Goal: Task Accomplishment & Management: Manage account settings

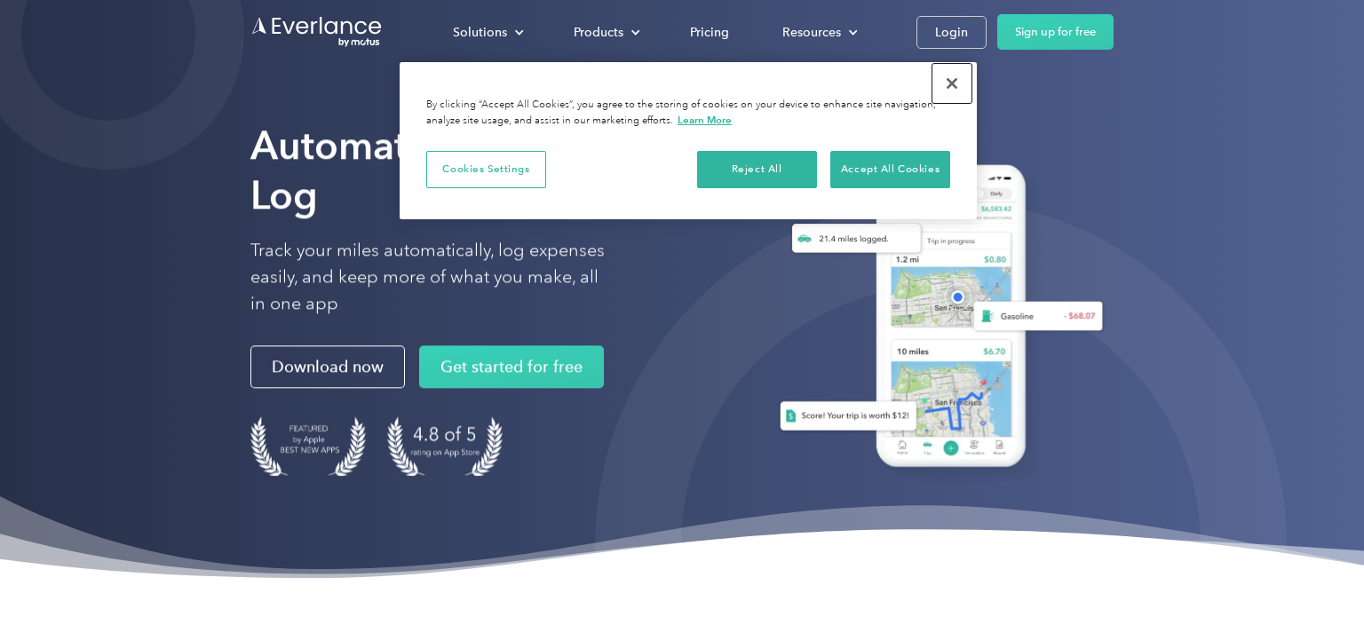
click at [960, 80] on button "Close" at bounding box center [951, 83] width 39 height 39
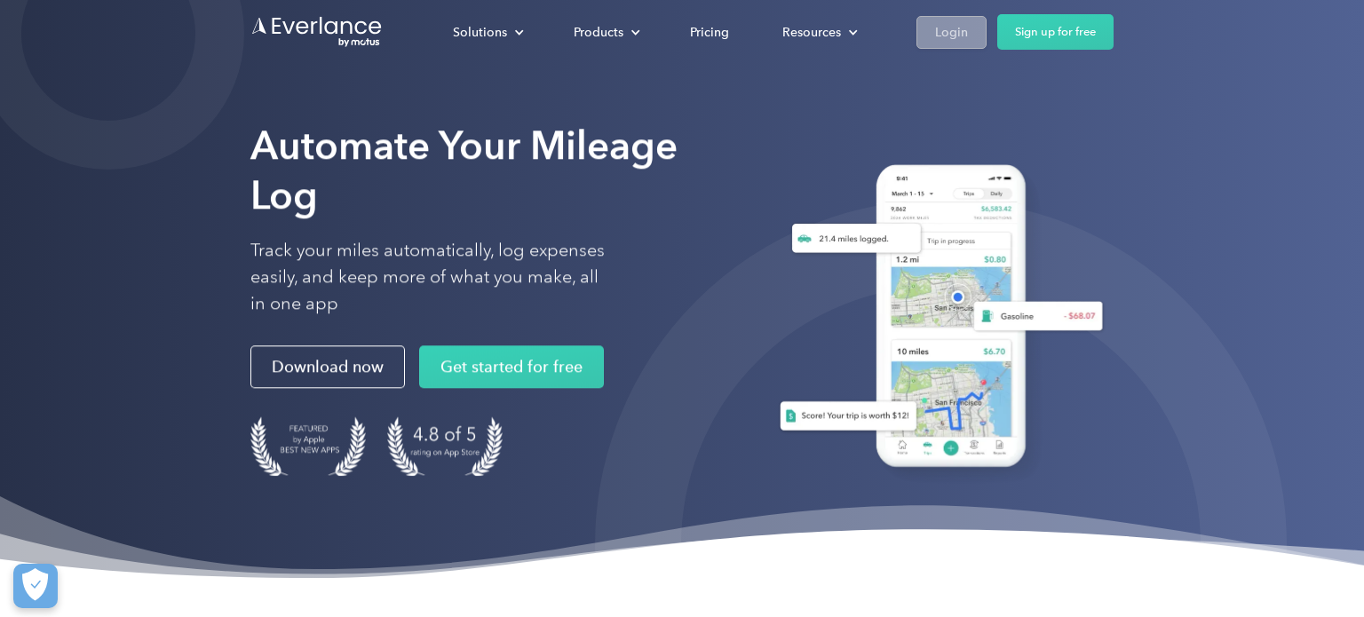
click at [952, 39] on div "Login" at bounding box center [951, 32] width 33 height 22
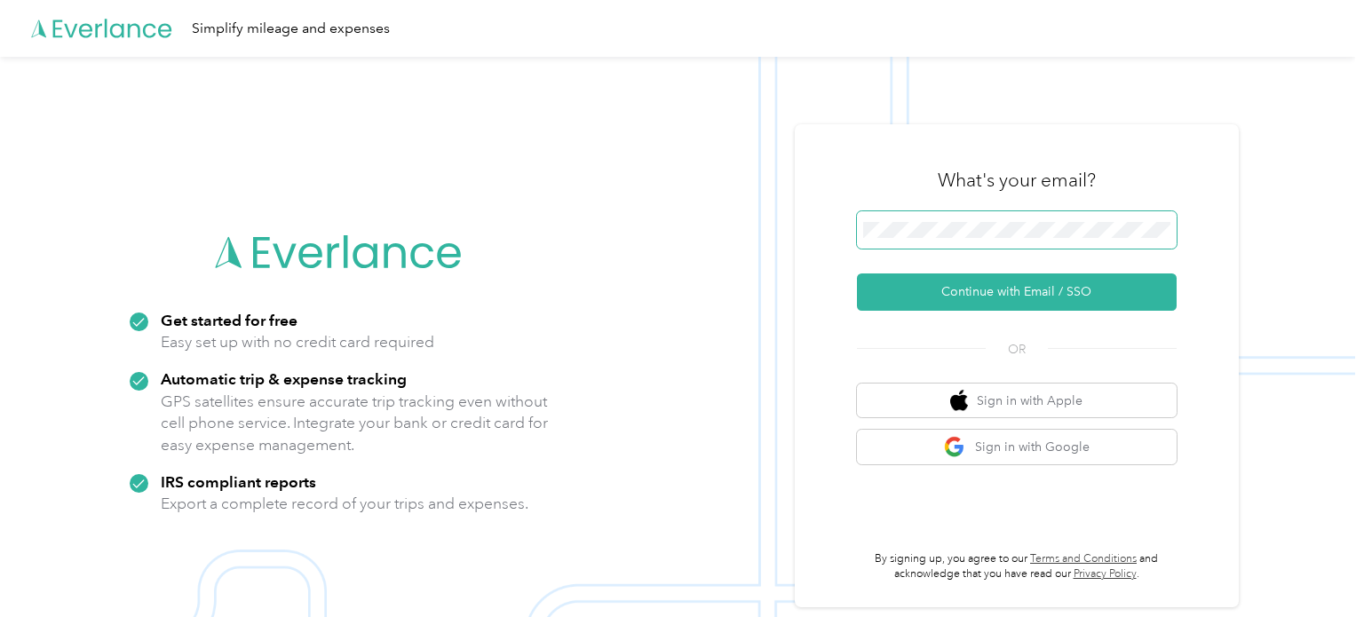
click at [989, 238] on span at bounding box center [1017, 229] width 320 height 37
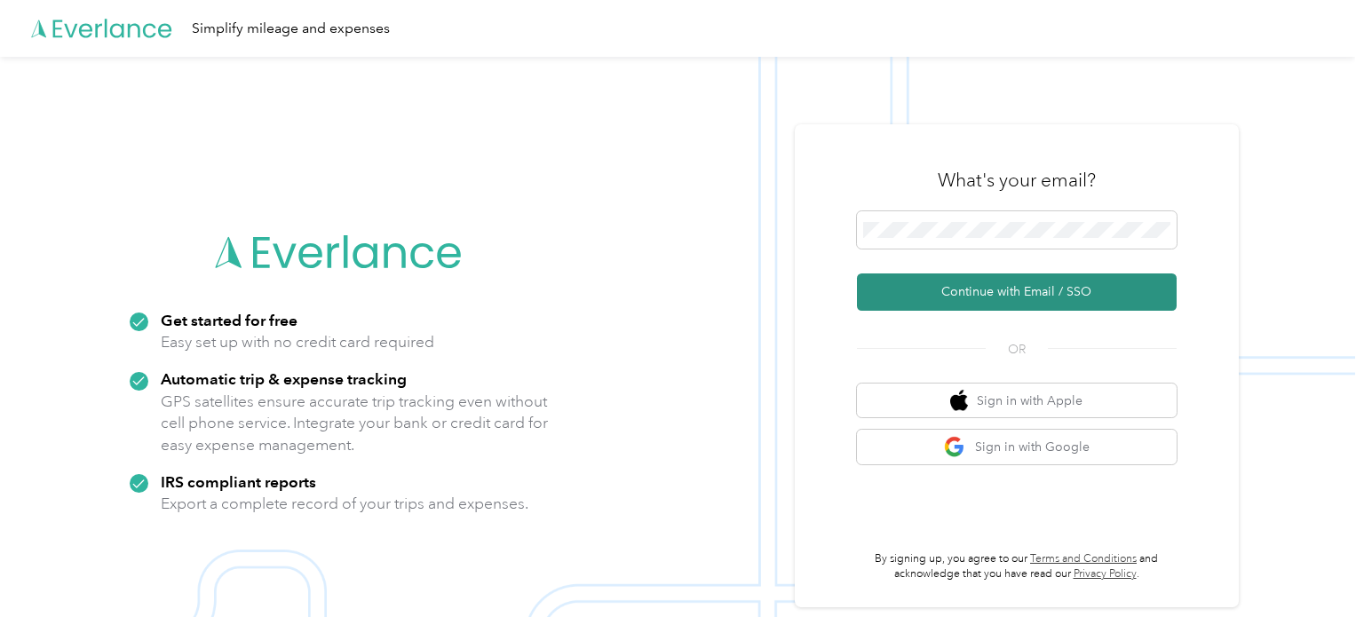
click at [994, 299] on button "Continue with Email / SSO" at bounding box center [1017, 291] width 320 height 37
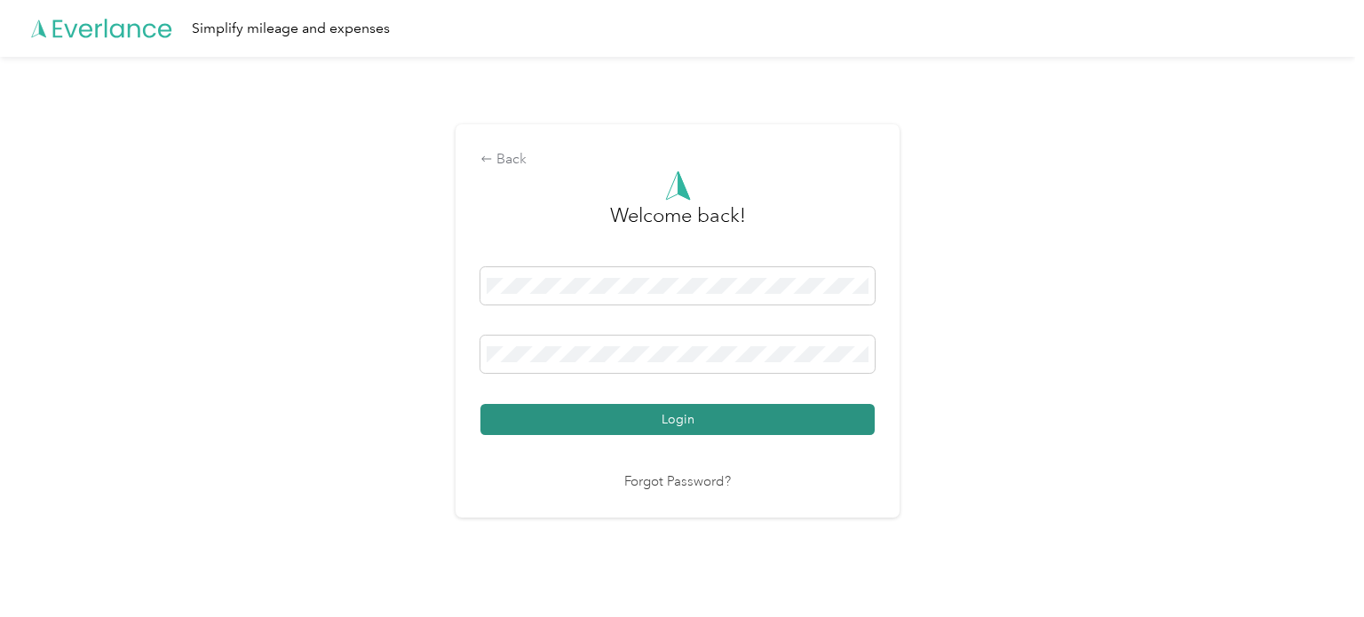
click at [690, 425] on button "Login" at bounding box center [677, 419] width 394 height 31
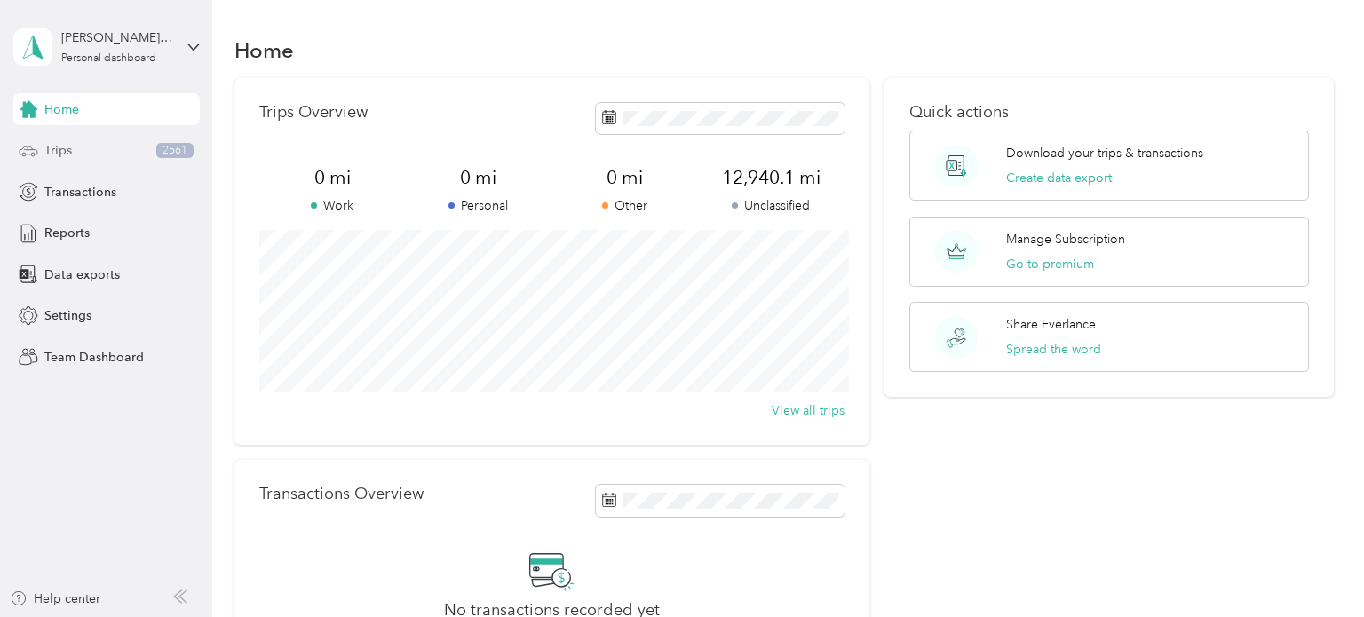
click at [71, 155] on div "Trips 2561" at bounding box center [106, 151] width 186 height 32
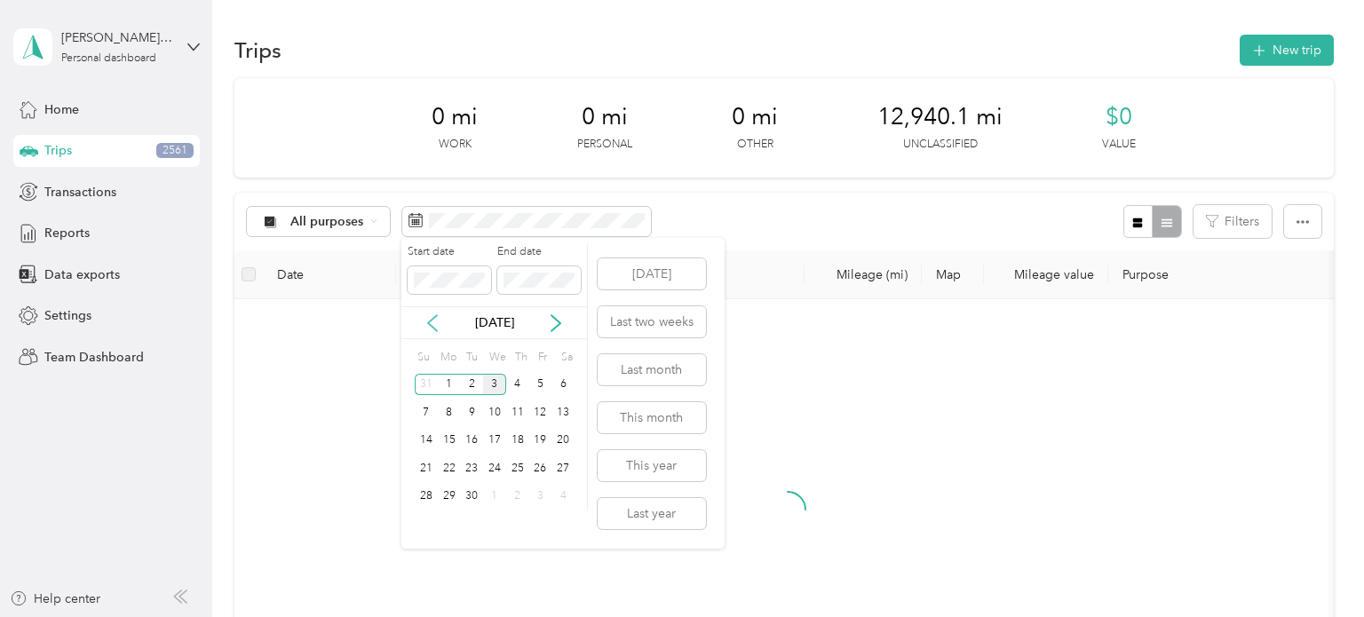
click at [436, 319] on icon at bounding box center [432, 323] width 18 height 18
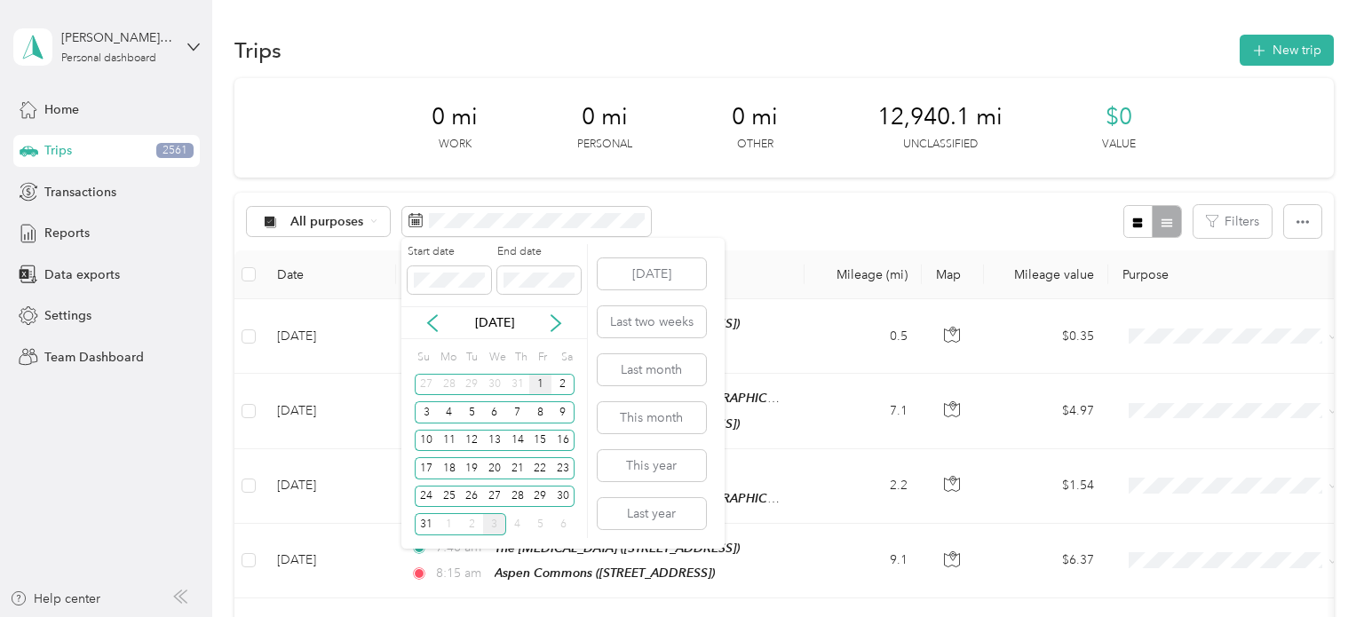
click at [535, 383] on div "1" at bounding box center [540, 385] width 23 height 22
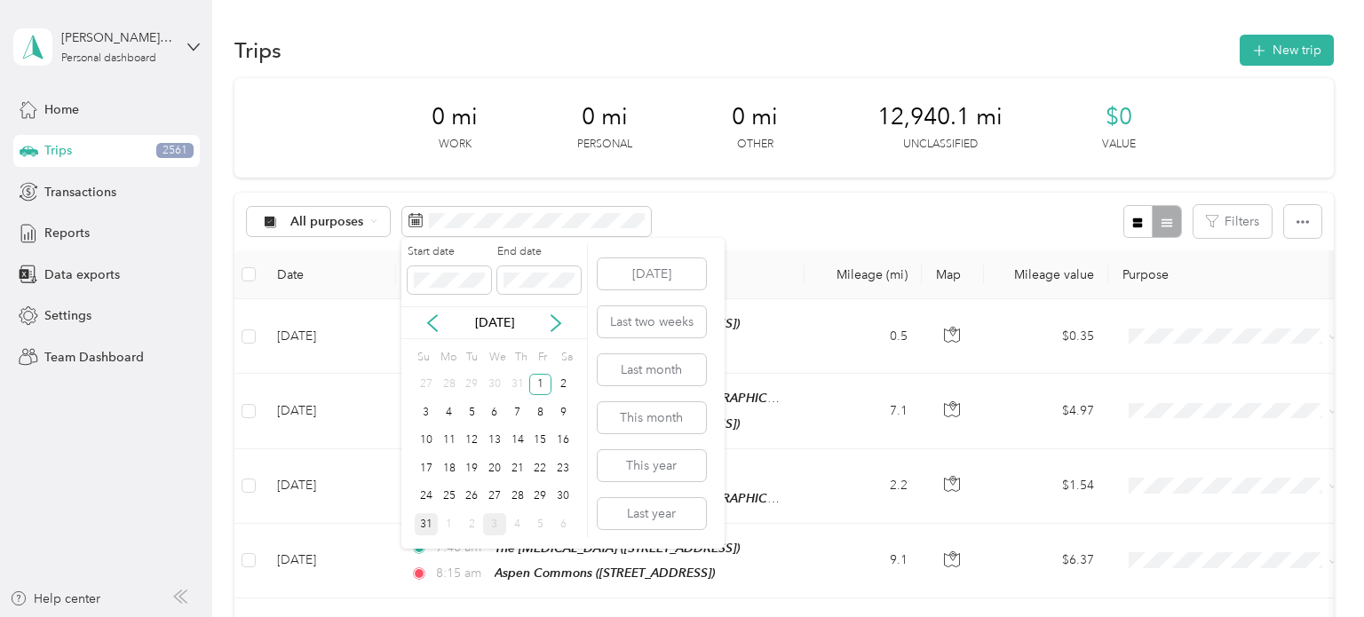
click at [429, 522] on div "31" at bounding box center [426, 524] width 23 height 22
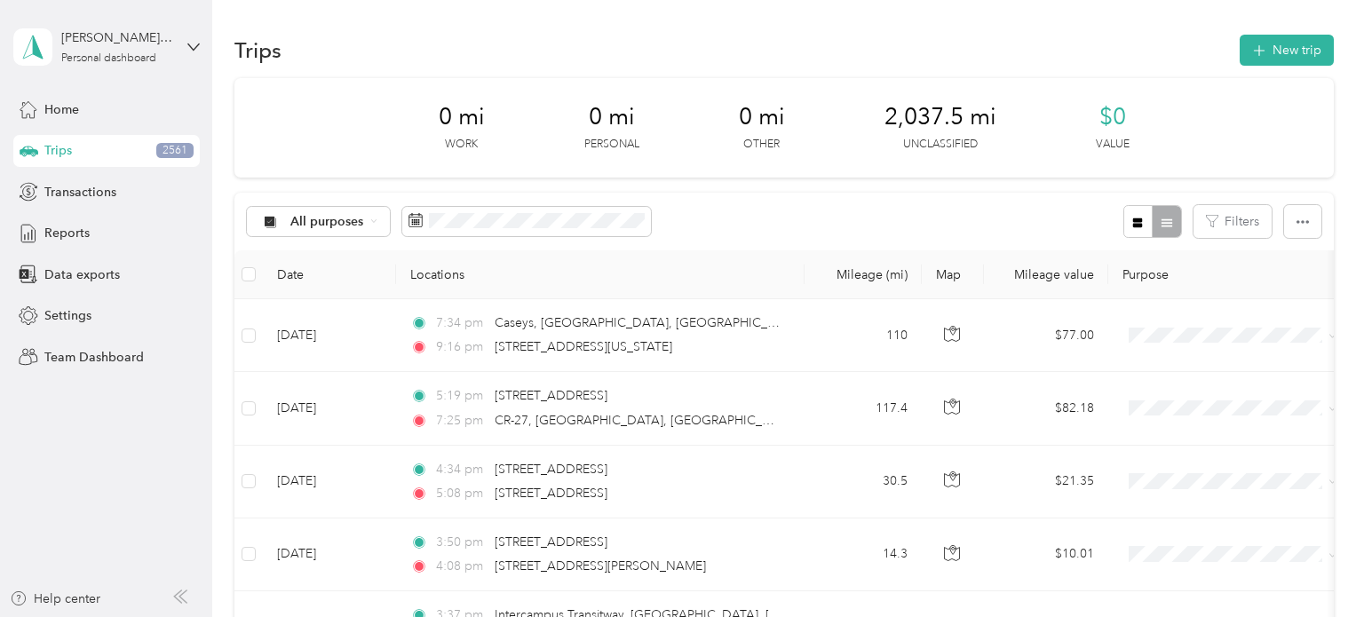
scroll to position [1810, 0]
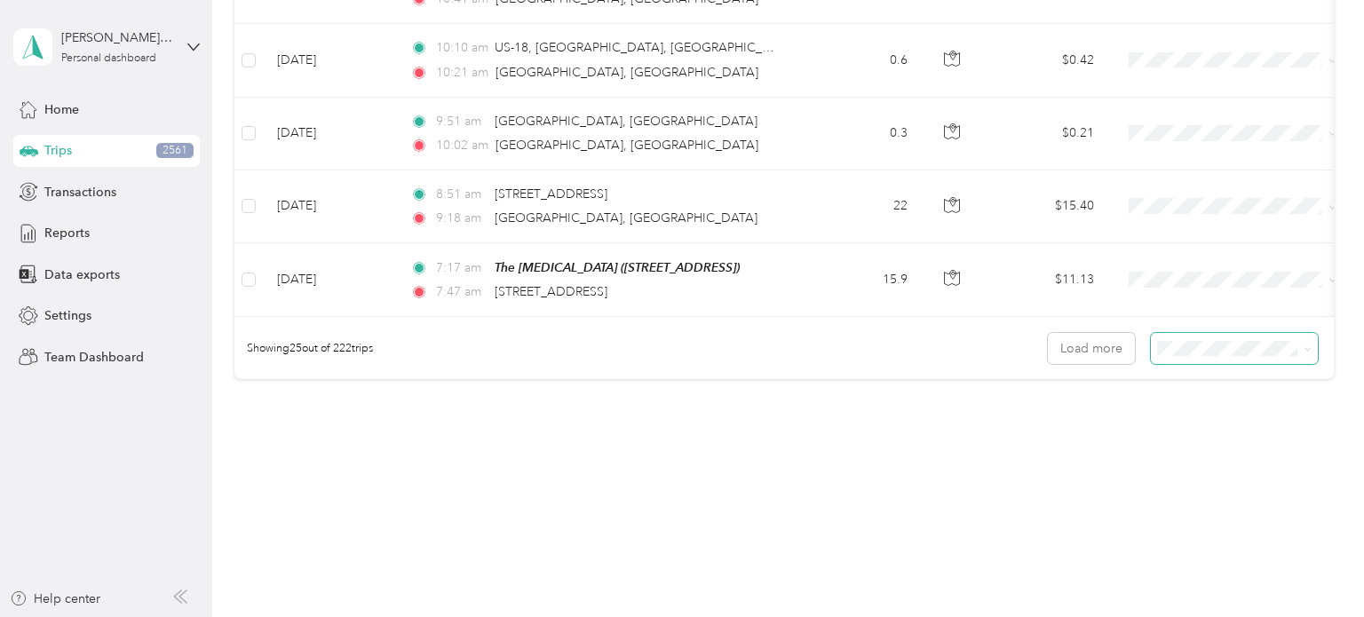
click at [1201, 333] on span at bounding box center [1234, 348] width 167 height 31
click at [1309, 339] on span at bounding box center [1304, 348] width 14 height 19
click at [1310, 348] on icon at bounding box center [1306, 350] width 5 height 4
click at [1194, 431] on span "100 per load" at bounding box center [1208, 435] width 73 height 15
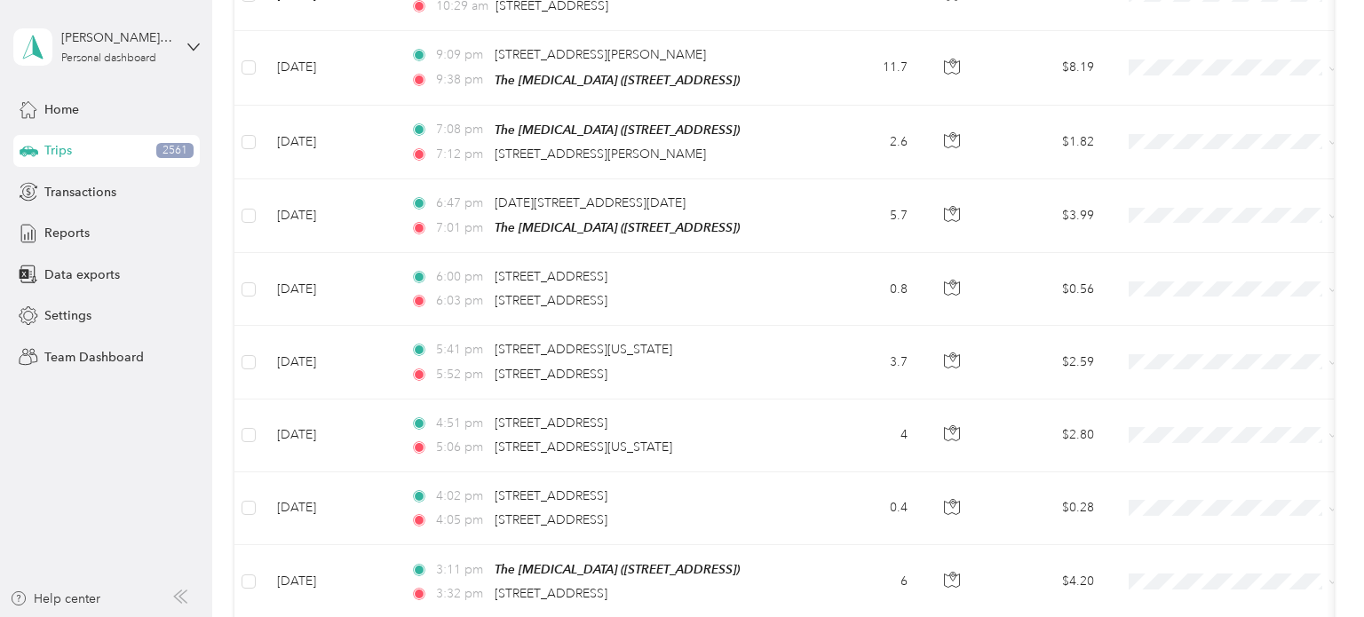
scroll to position [7273, 0]
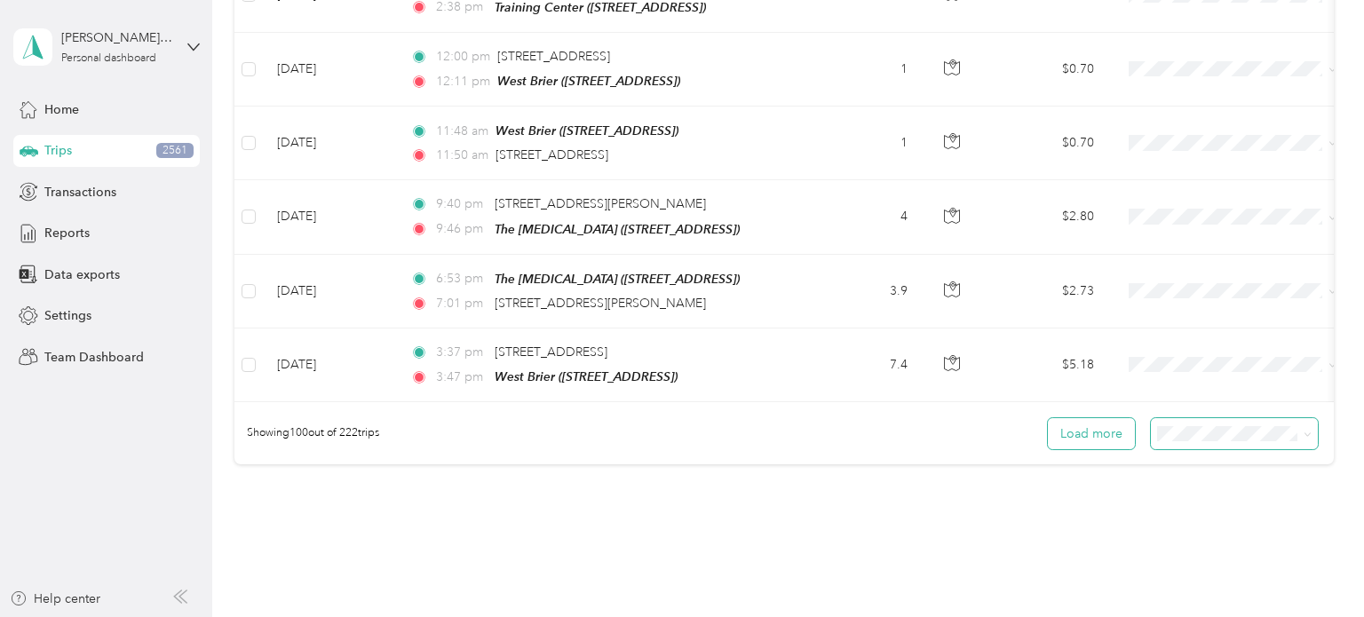
click at [1088, 418] on button "Load more" at bounding box center [1091, 433] width 87 height 31
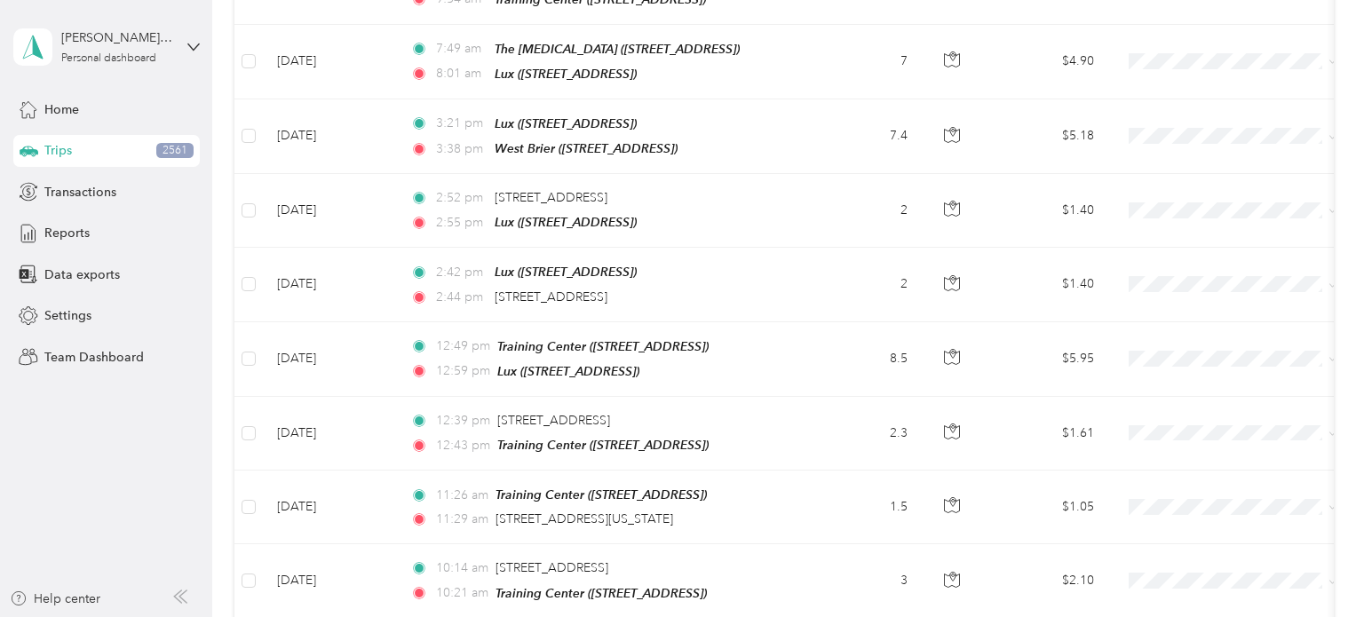
scroll to position [14557, 0]
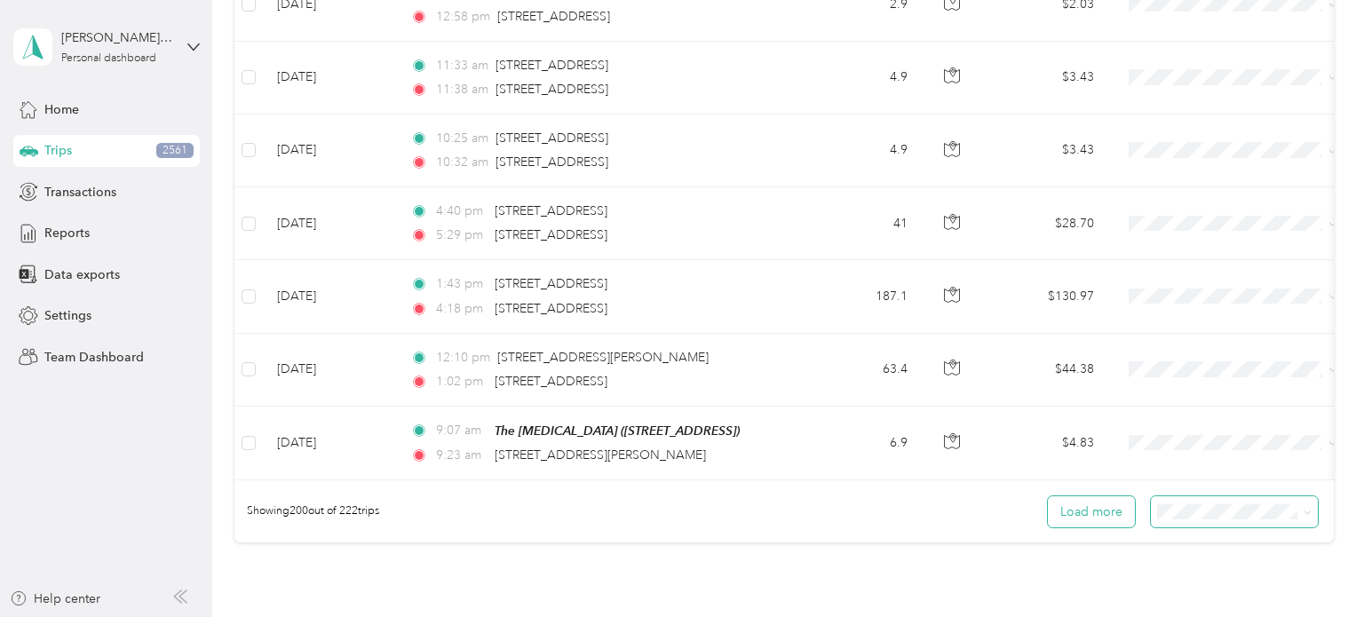
click at [1107, 496] on button "Load more" at bounding box center [1091, 511] width 87 height 31
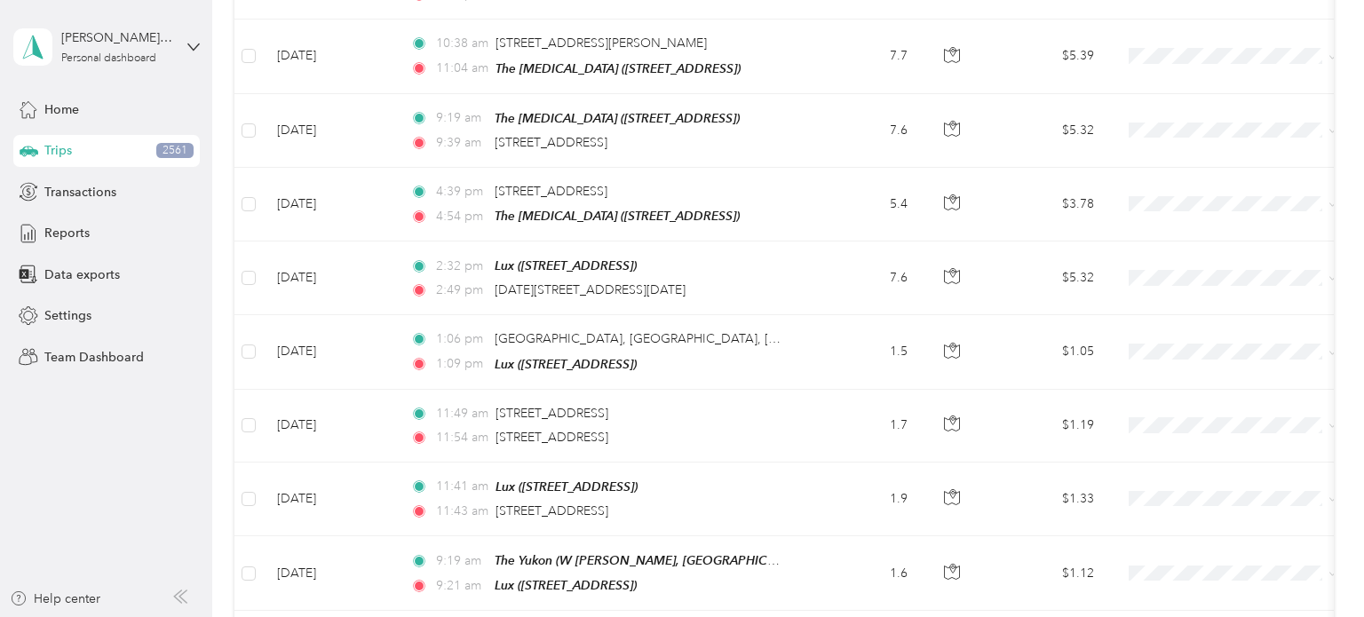
scroll to position [15976, 0]
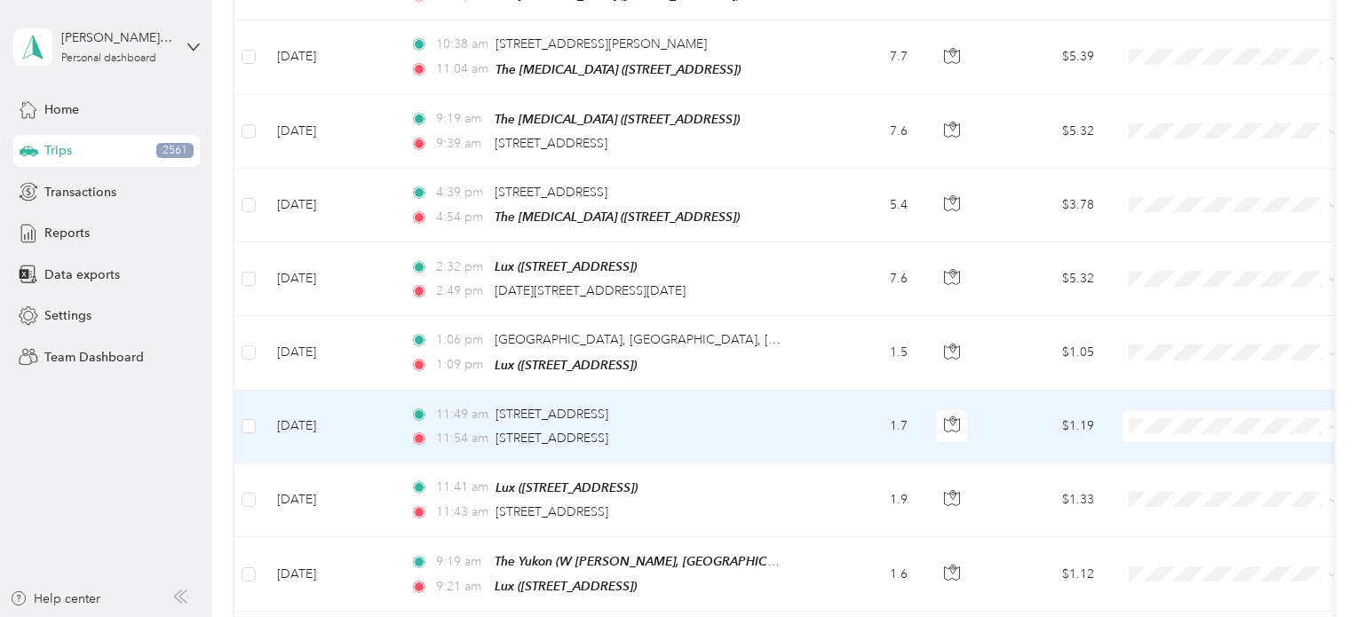
click at [799, 391] on td "11:49 am 4301 W 61st St N, Sioux Falls, SD 11:54 am 5430 W University Trail, Si…" at bounding box center [600, 427] width 408 height 73
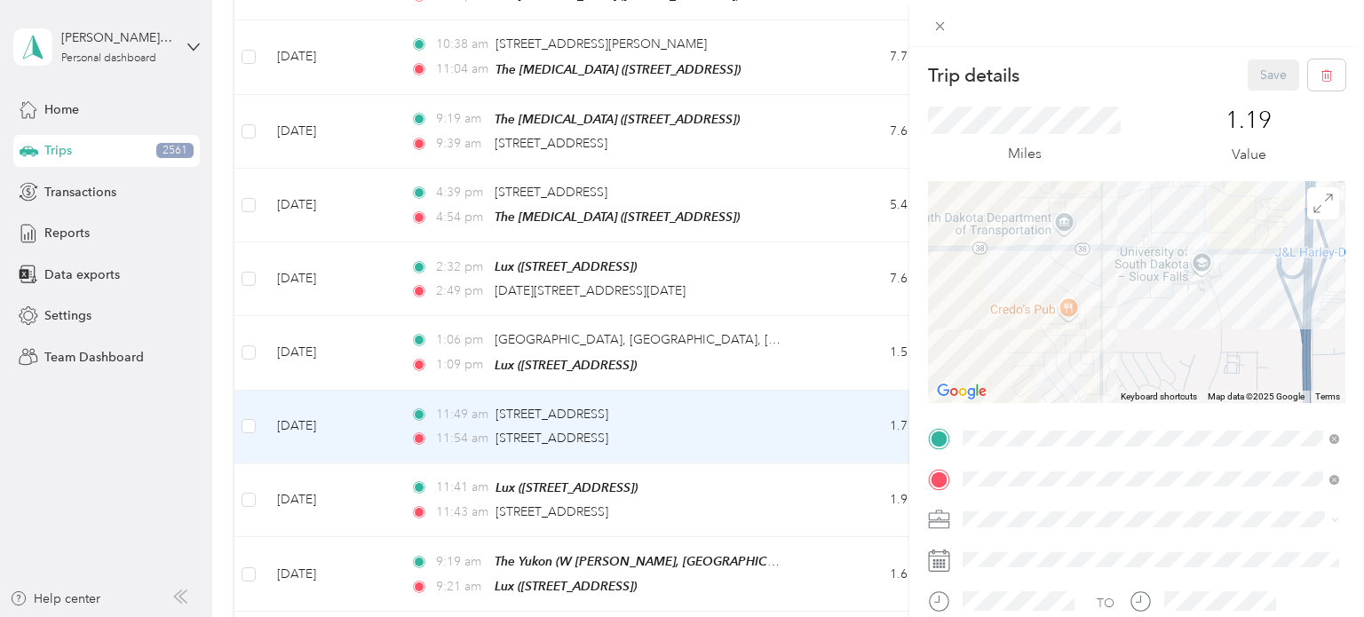
click at [791, 324] on div "Trip details Save This trip cannot be edited because it is either under review,…" at bounding box center [682, 308] width 1364 height 617
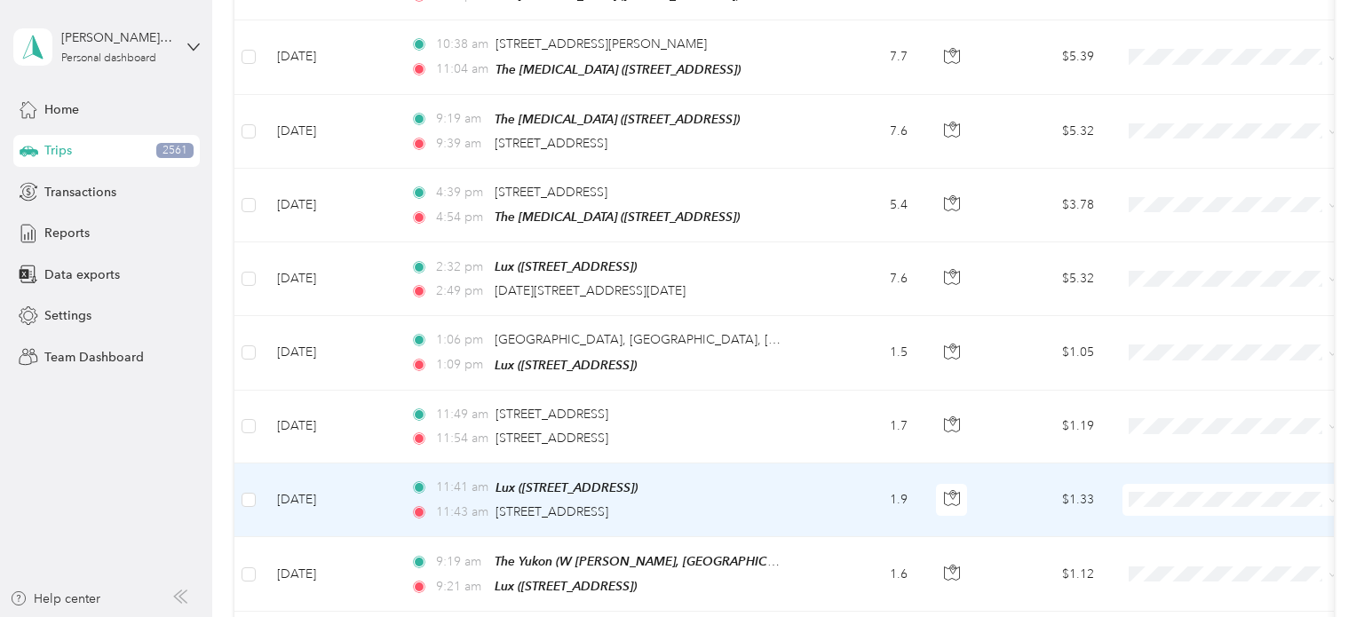
click at [798, 463] on td "11:41 am Lux (4500 W 35th St N, Sioux Falls, SD) 11:43 am 4305 W 61st St N, Sio…" at bounding box center [600, 500] width 408 height 74
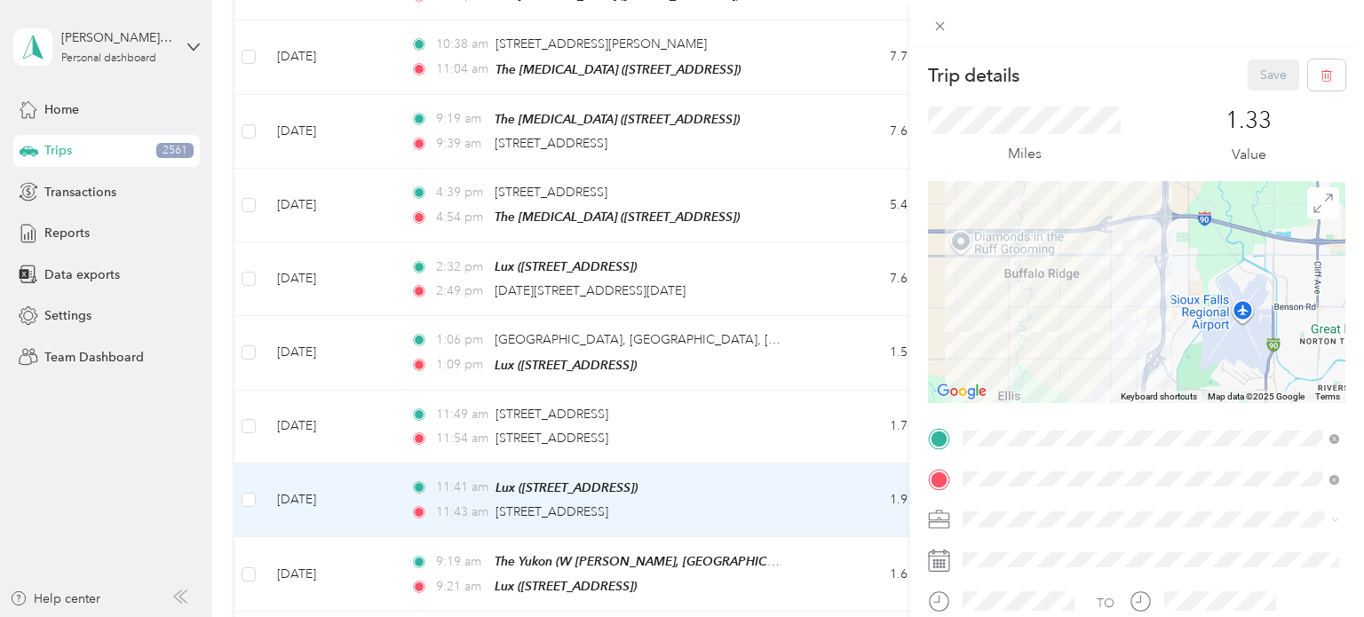
click at [798, 319] on div "Trip details Save This trip cannot be edited because it is either under review,…" at bounding box center [682, 308] width 1364 height 617
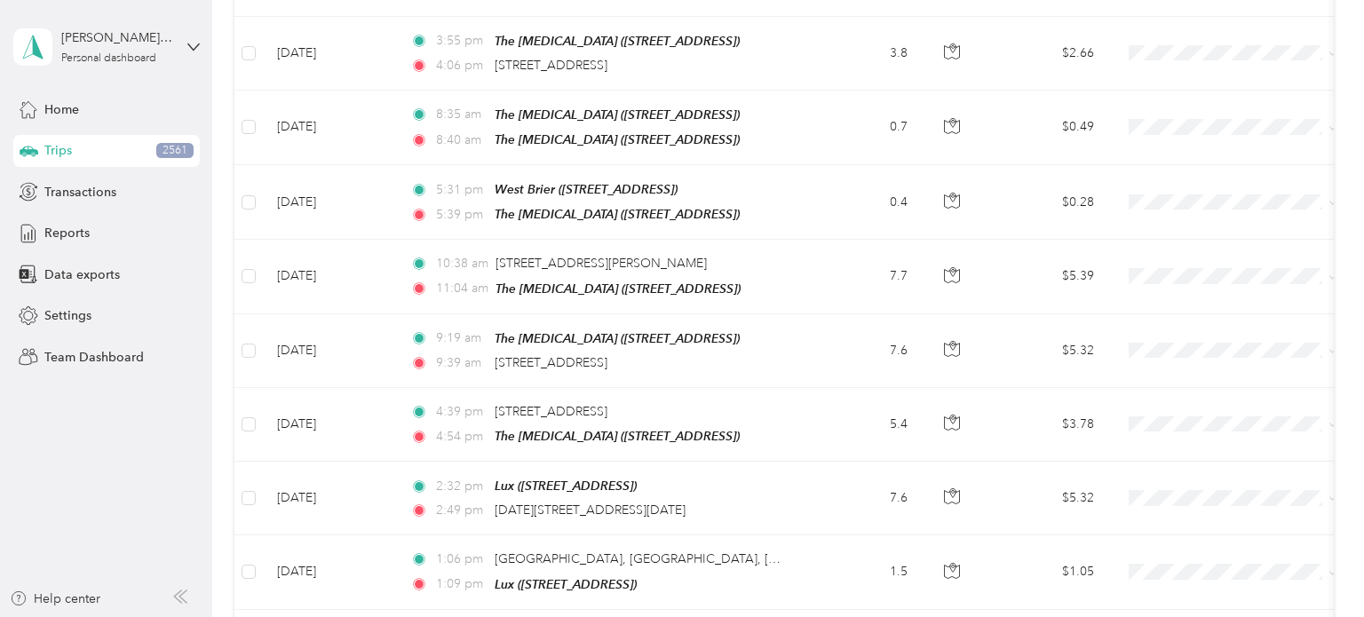
scroll to position [15754, 0]
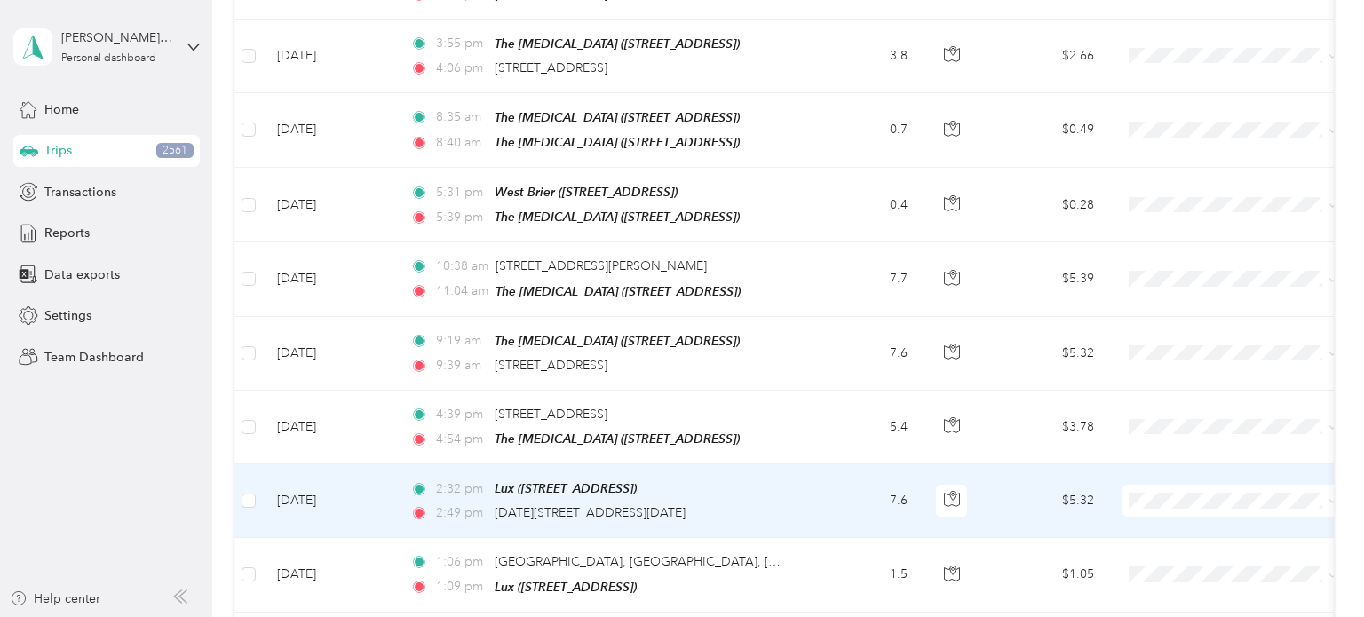
click at [798, 464] on td "2:32 pm Lux (4500 W 35th St N, Sioux Falls, SD) 2:49 pm 1600–1698 W 38th St, Ce…" at bounding box center [600, 501] width 408 height 74
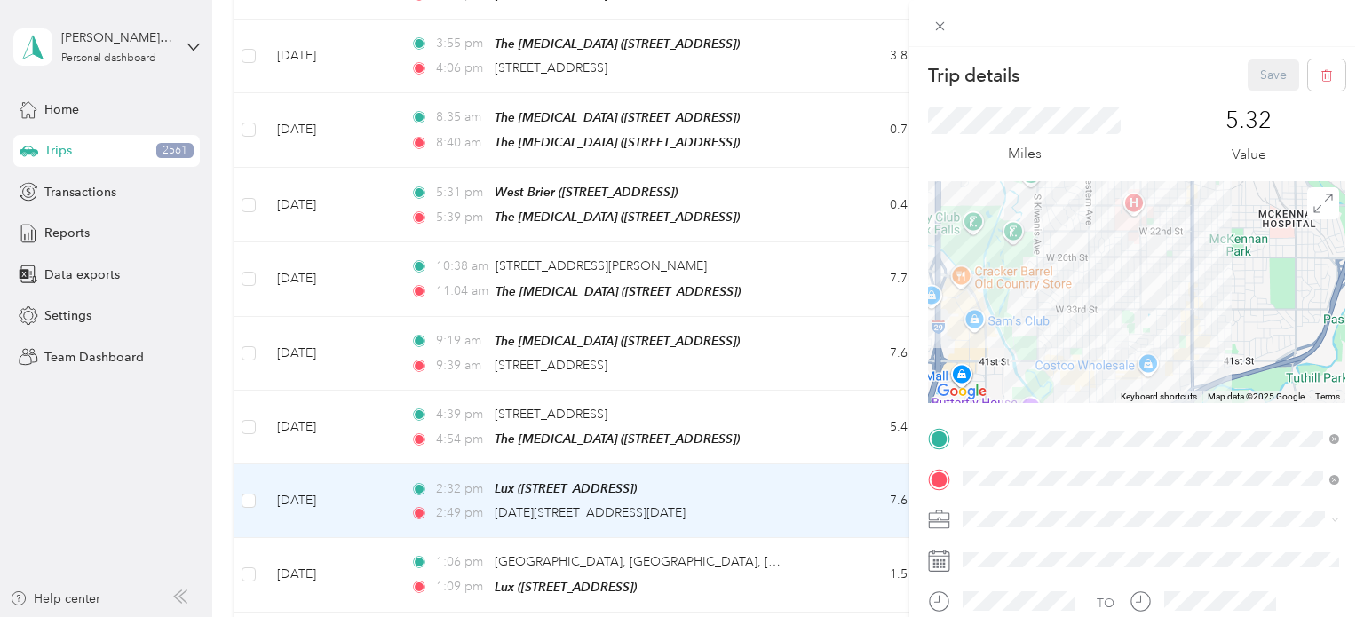
drag, startPoint x: 1139, startPoint y: 352, endPoint x: 1175, endPoint y: 236, distance: 120.8
click at [1175, 236] on div at bounding box center [1136, 292] width 417 height 222
click at [111, 516] on div "Trip details Save This trip cannot be edited because it is either under review,…" at bounding box center [682, 308] width 1364 height 617
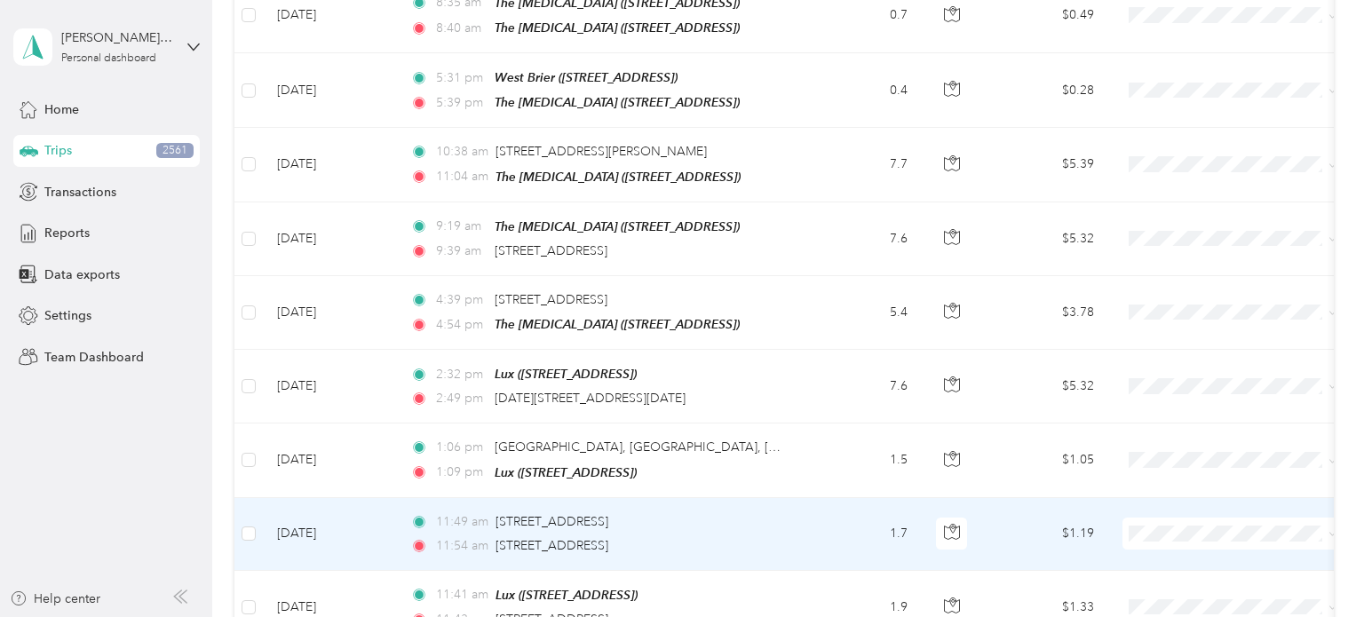
scroll to position [15863, 0]
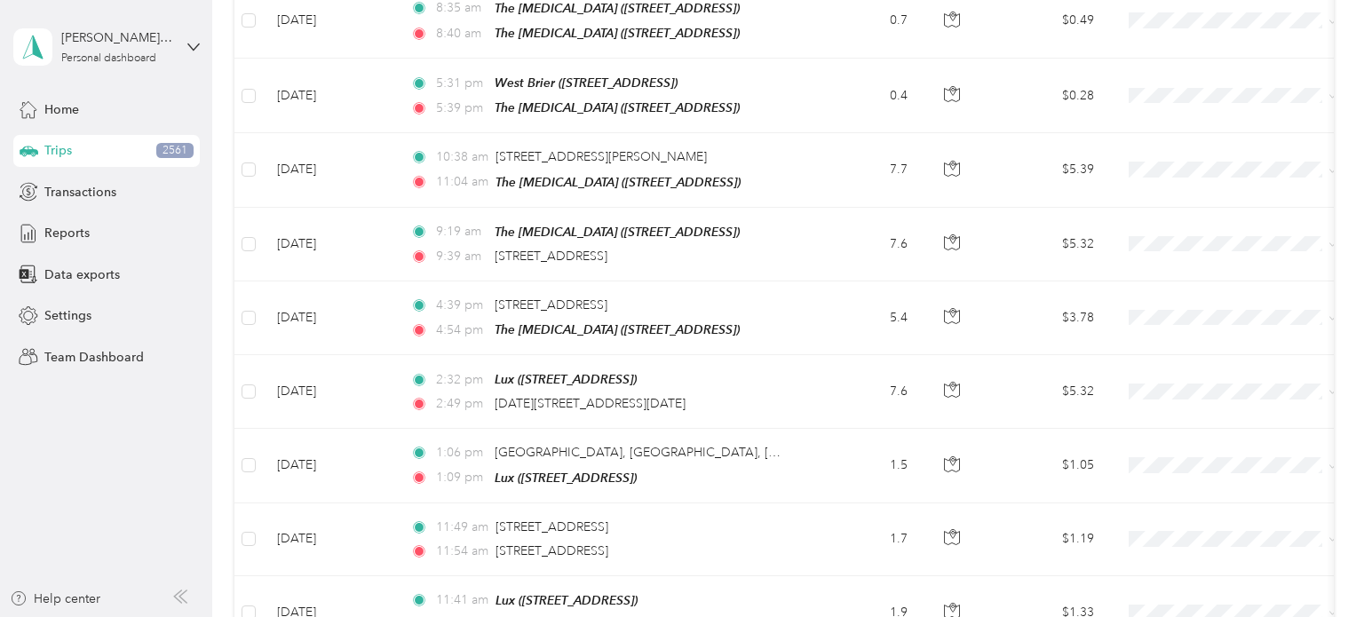
click at [95, 474] on aside "alex.hofer@lloydcompanies.com Personal dashboard Home Trips 2561 Transactions R…" at bounding box center [106, 308] width 212 height 617
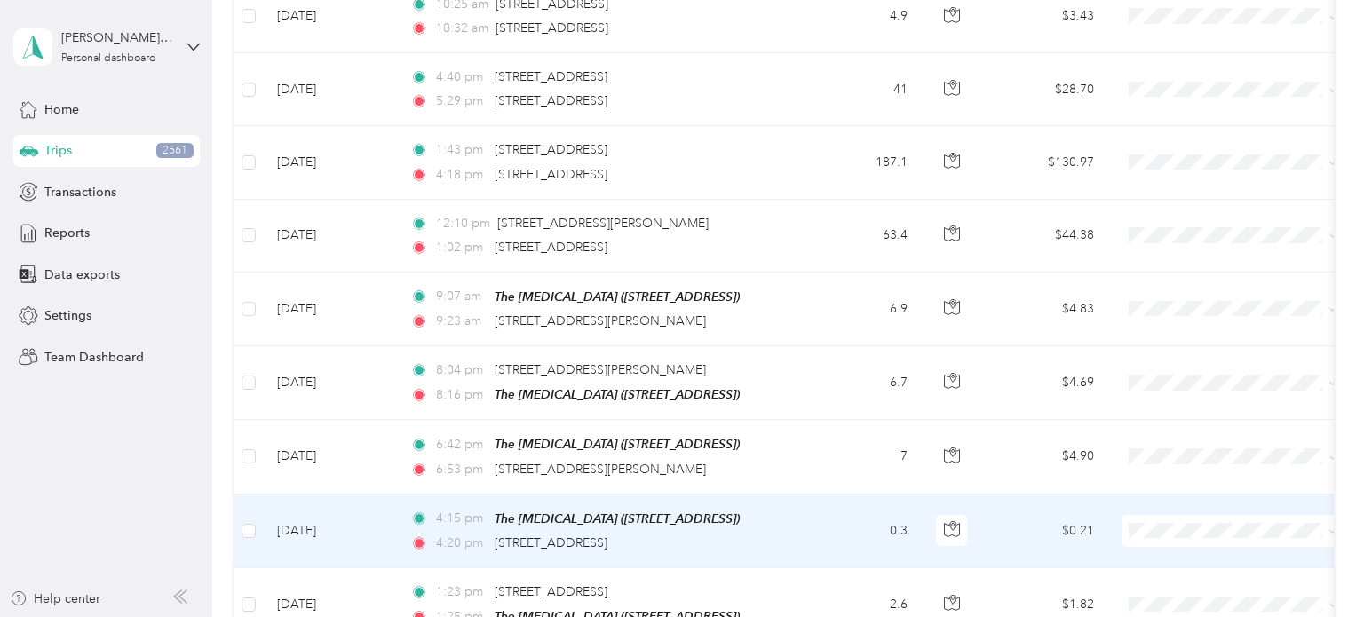
scroll to position [14689, 0]
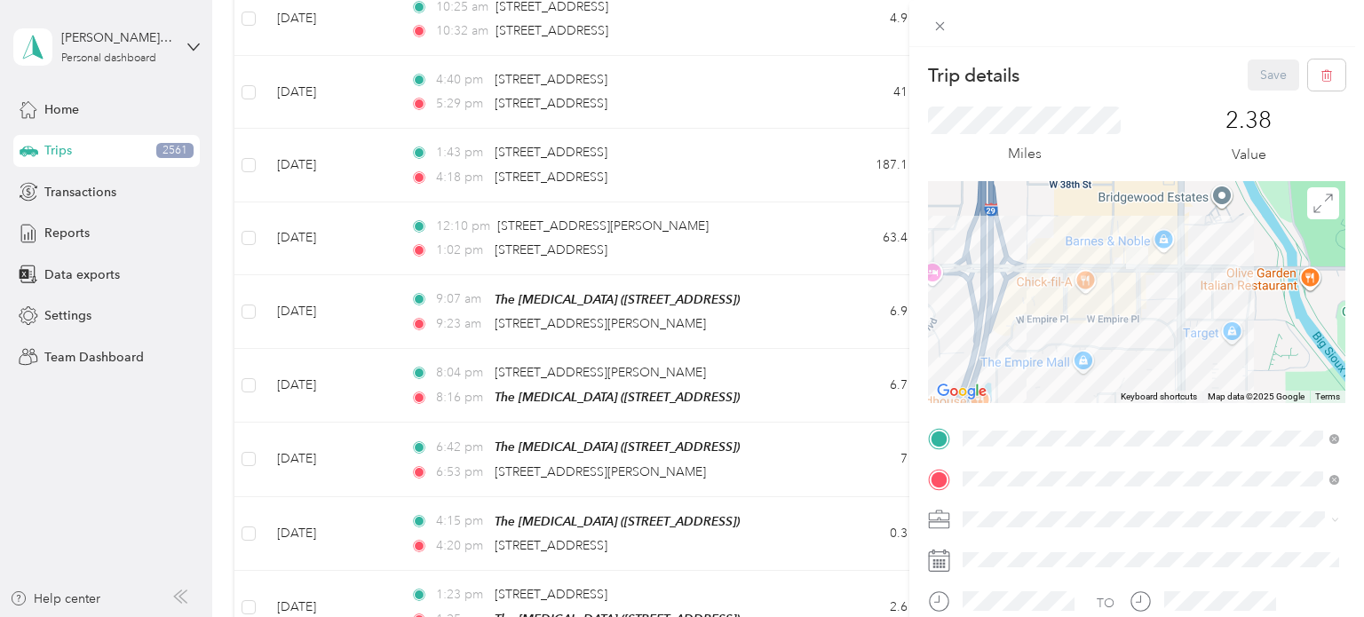
drag, startPoint x: 1308, startPoint y: 310, endPoint x: 1020, endPoint y: 265, distance: 291.1
click at [1020, 265] on div at bounding box center [1136, 292] width 417 height 222
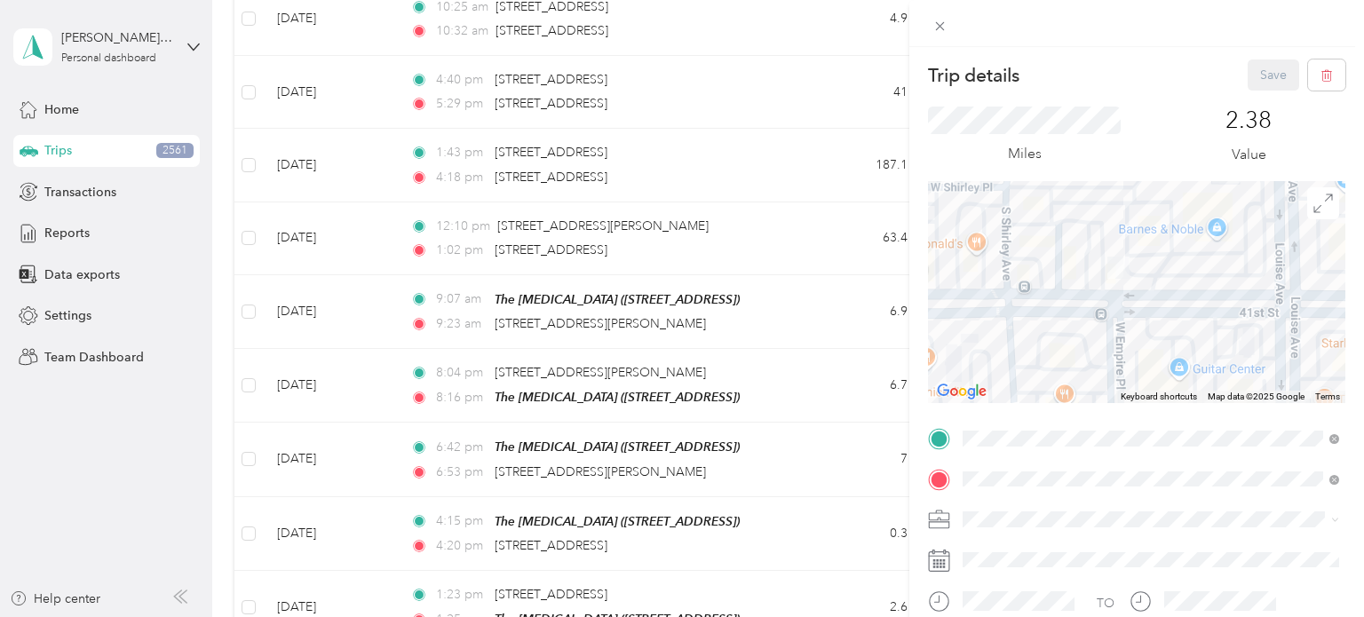
click at [91, 498] on div "Trip details Save This trip cannot be edited because it is either under review,…" at bounding box center [682, 308] width 1364 height 617
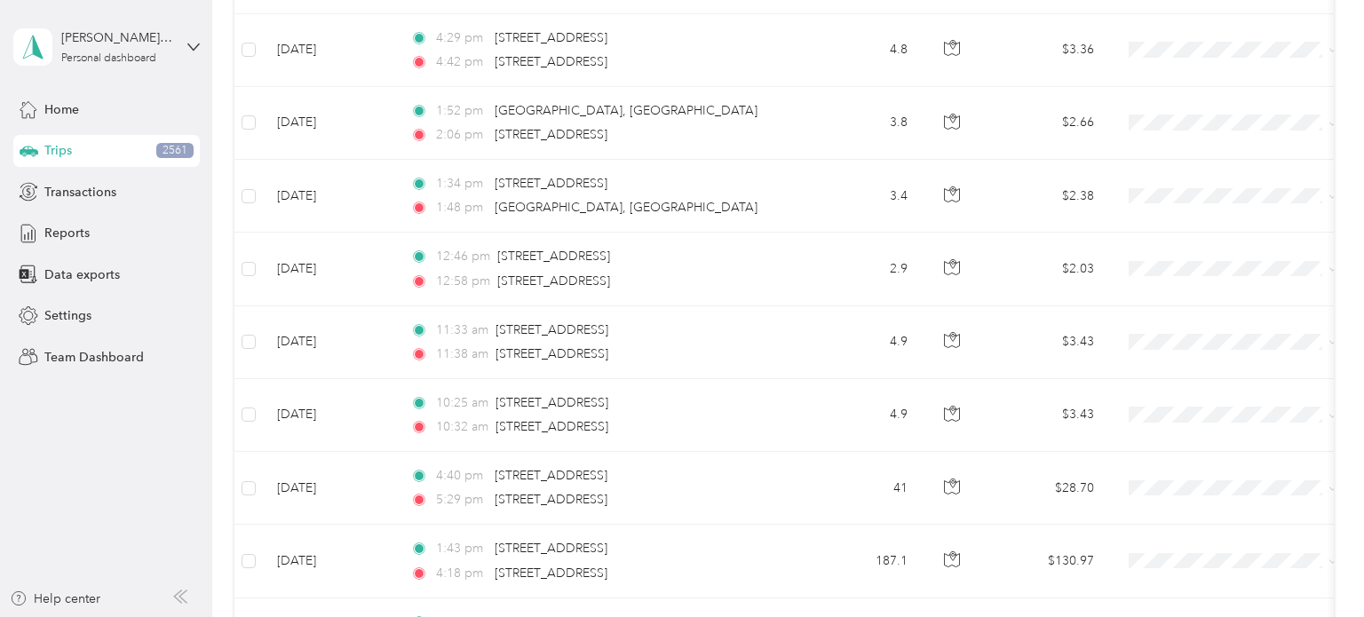
scroll to position [14292, 0]
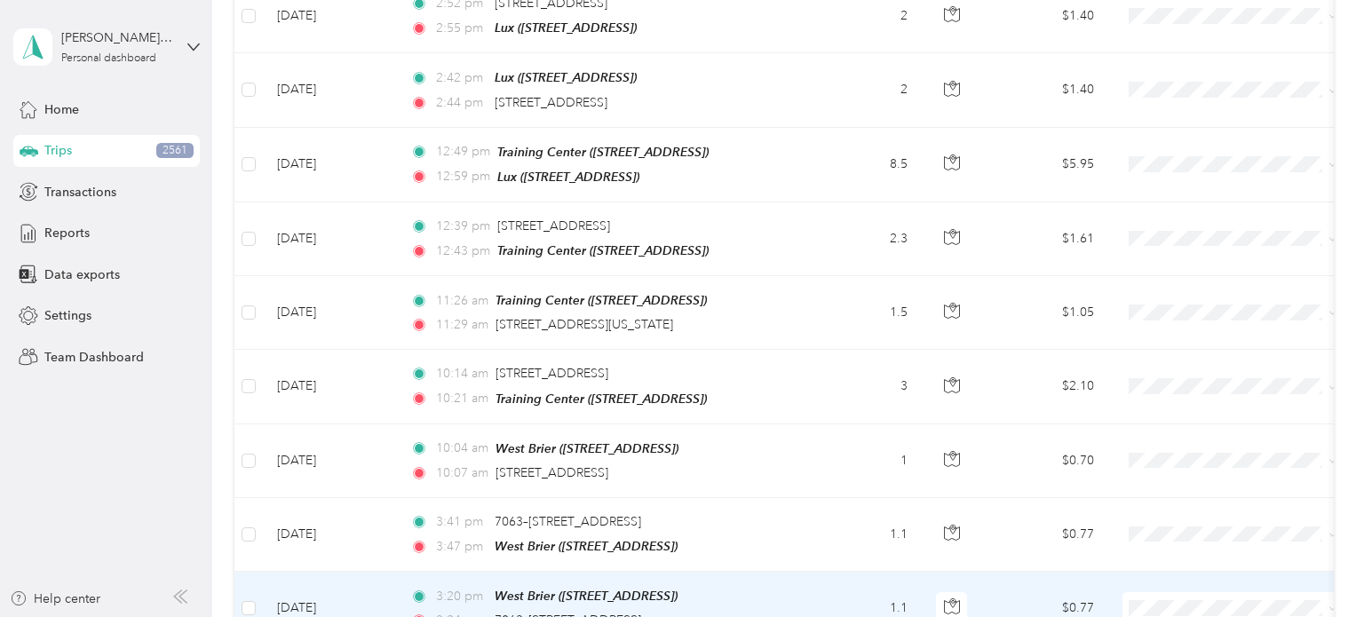
scroll to position [10664, 0]
